Goal: Check status: Check status

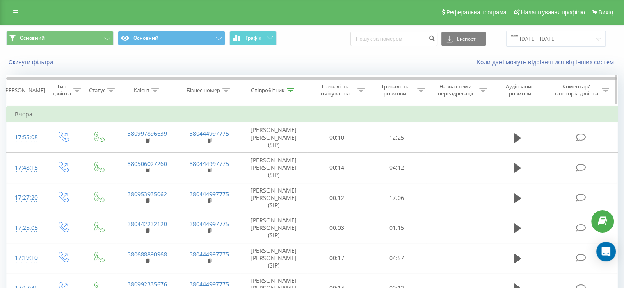
click at [292, 89] on icon at bounding box center [290, 90] width 7 height 4
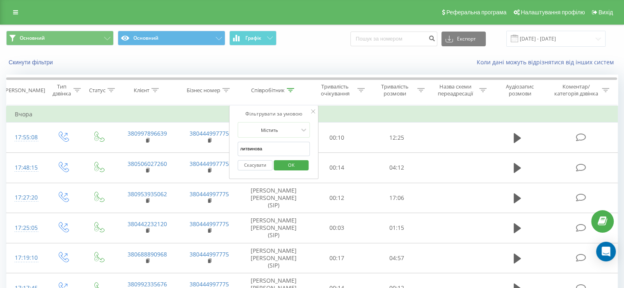
click at [289, 165] on span "OK" at bounding box center [291, 165] width 23 height 13
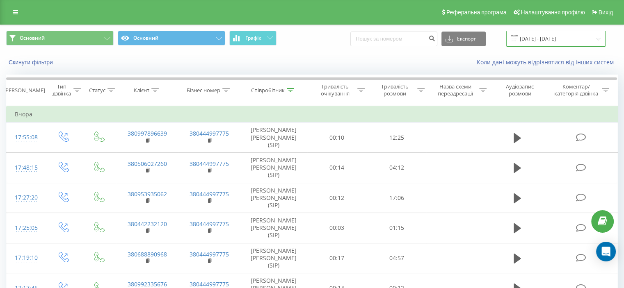
click at [597, 38] on input "[DATE] - [DATE]" at bounding box center [555, 39] width 99 height 16
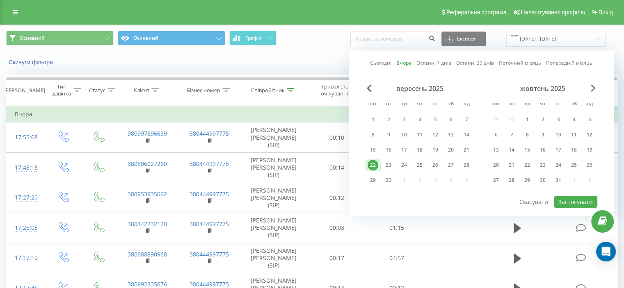
click at [592, 86] on span "Next Month" at bounding box center [593, 87] width 5 height 7
click at [367, 85] on span "Previous Month" at bounding box center [369, 87] width 5 height 7
click at [390, 164] on div "23" at bounding box center [388, 165] width 11 height 11
click at [576, 201] on button "Застосувати" at bounding box center [575, 202] width 43 height 12
type input "[DATE] - [DATE]"
